Goal: Communication & Community: Ask a question

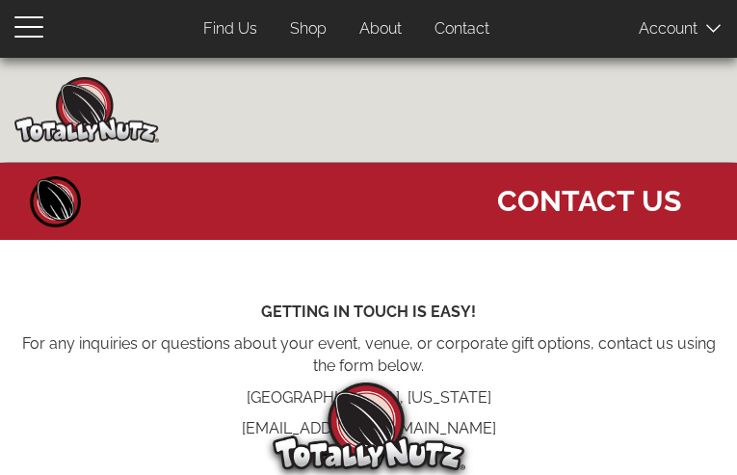
type input "BMpQHVvWNDiybDVI"
type input "ukujuweja66@gmail.com"
type input "4685093003"
